Goal: Task Accomplishment & Management: Use online tool/utility

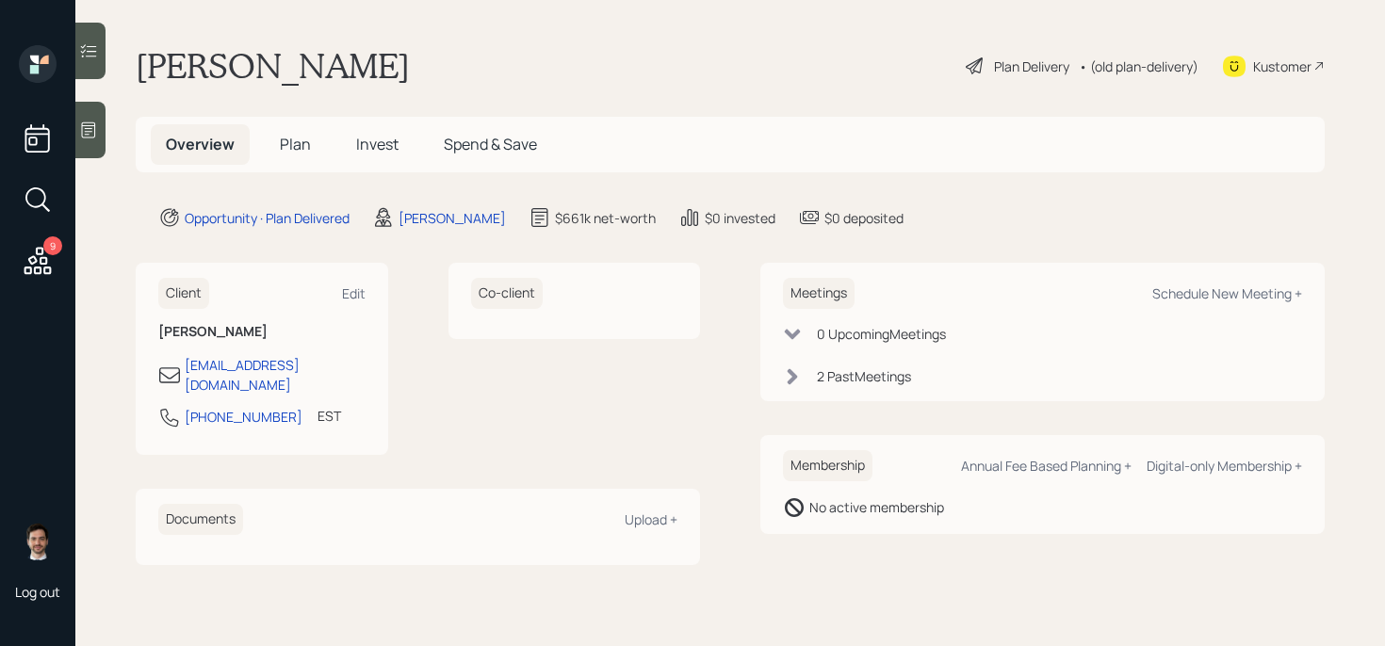
click at [1028, 66] on div "Plan Delivery" at bounding box center [1031, 67] width 75 height 20
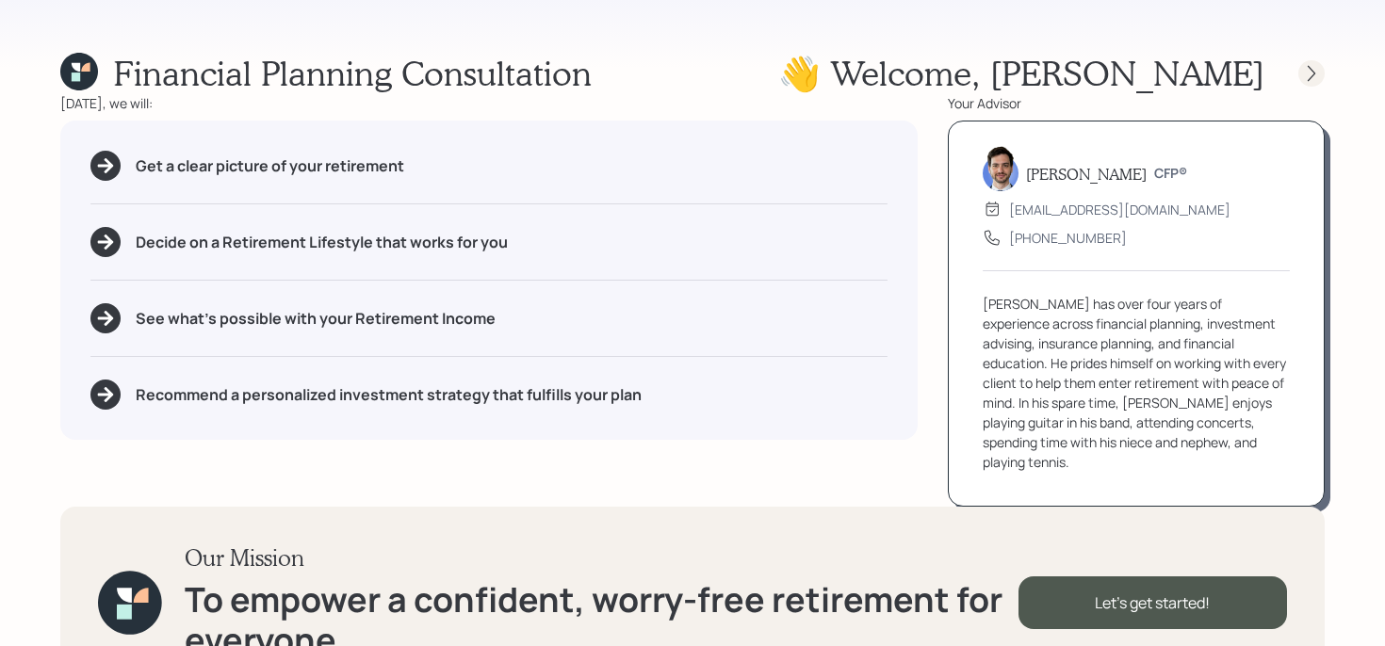
click at [1315, 75] on icon at bounding box center [1311, 73] width 19 height 19
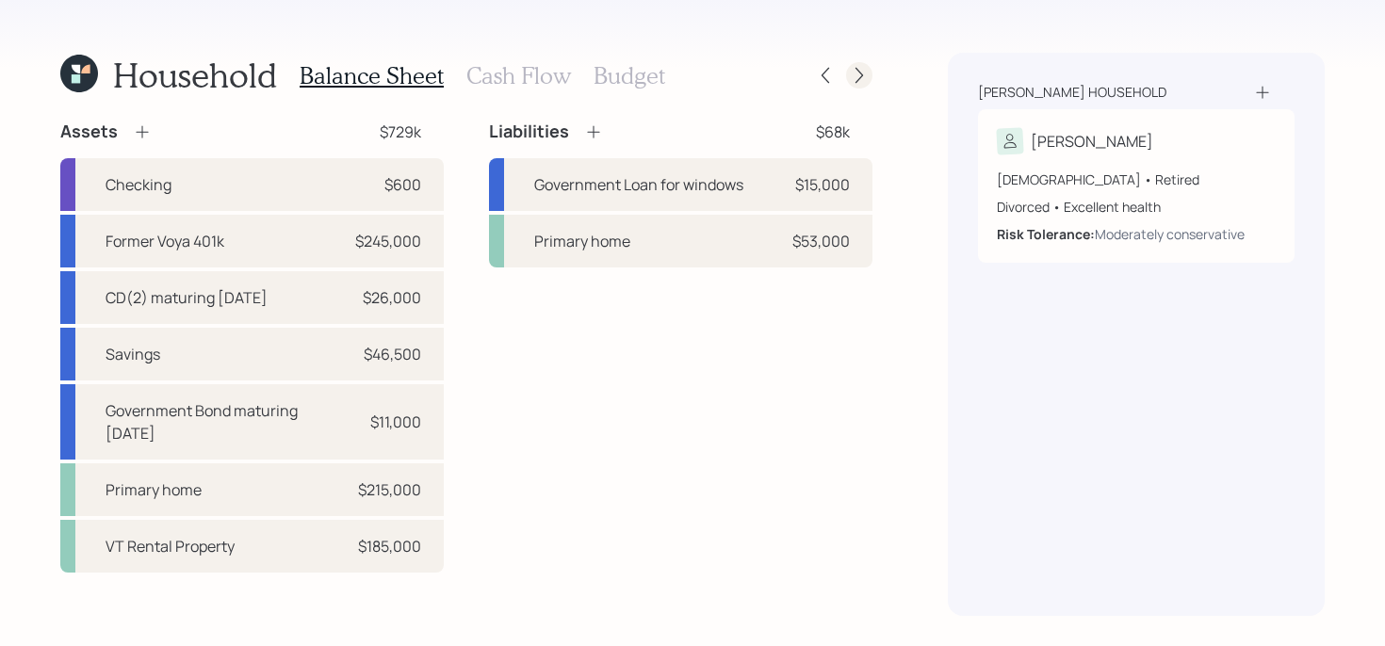
click at [862, 71] on icon at bounding box center [859, 75] width 19 height 19
